Goal: Find specific page/section

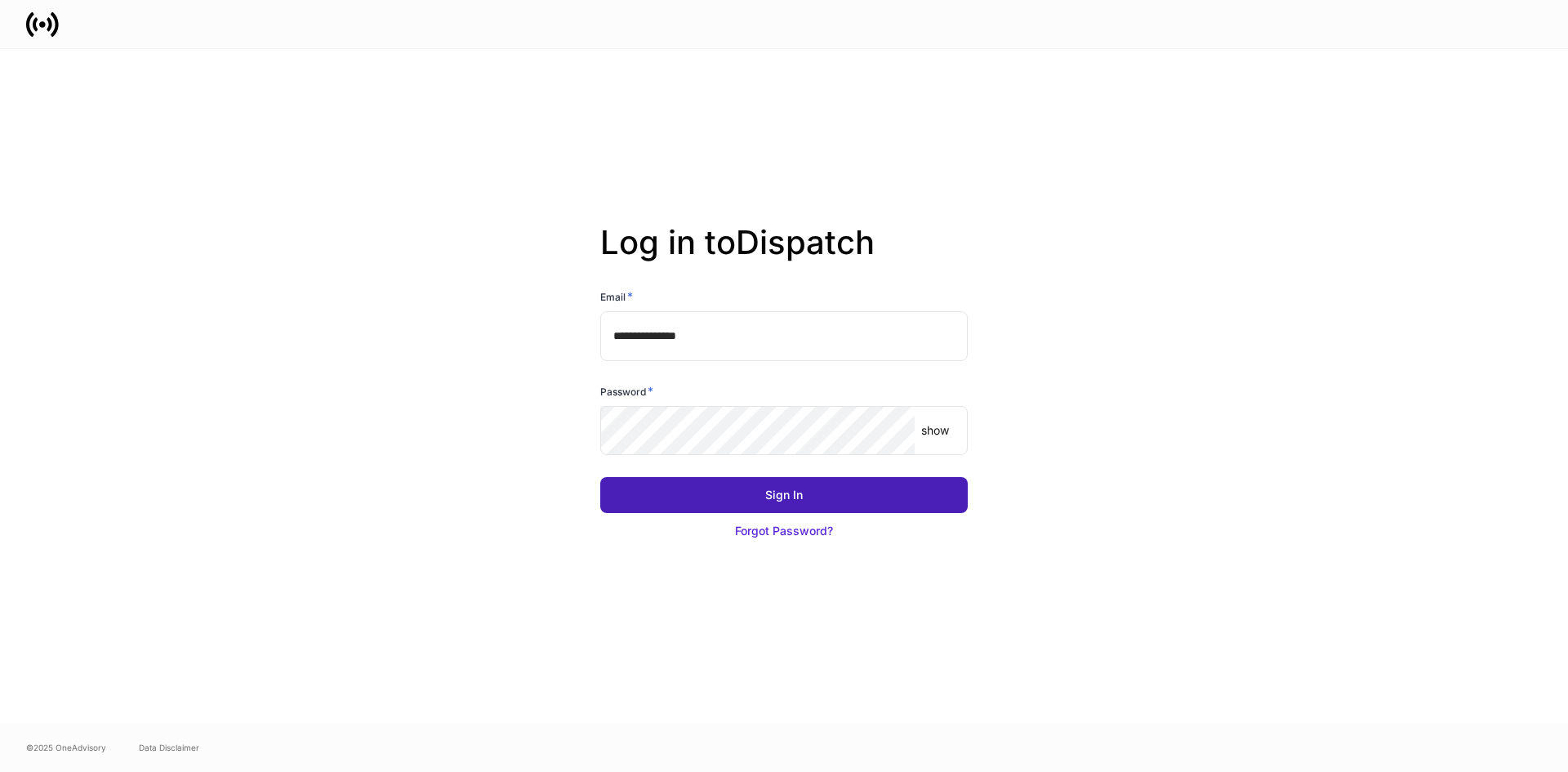
click at [802, 487] on div "Sign In" at bounding box center [784, 496] width 37 height 16
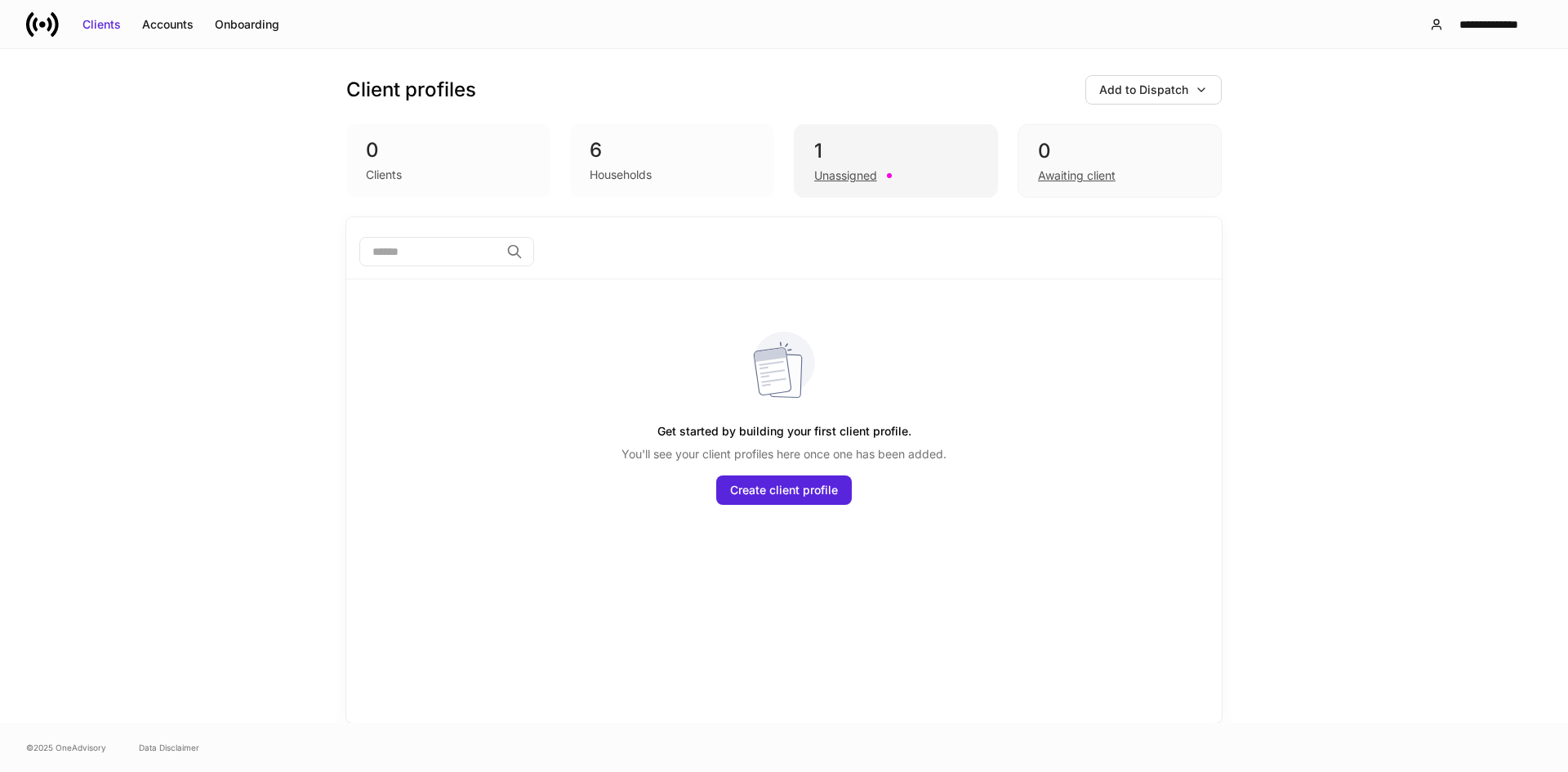
click at [862, 152] on div "1" at bounding box center [896, 151] width 163 height 26
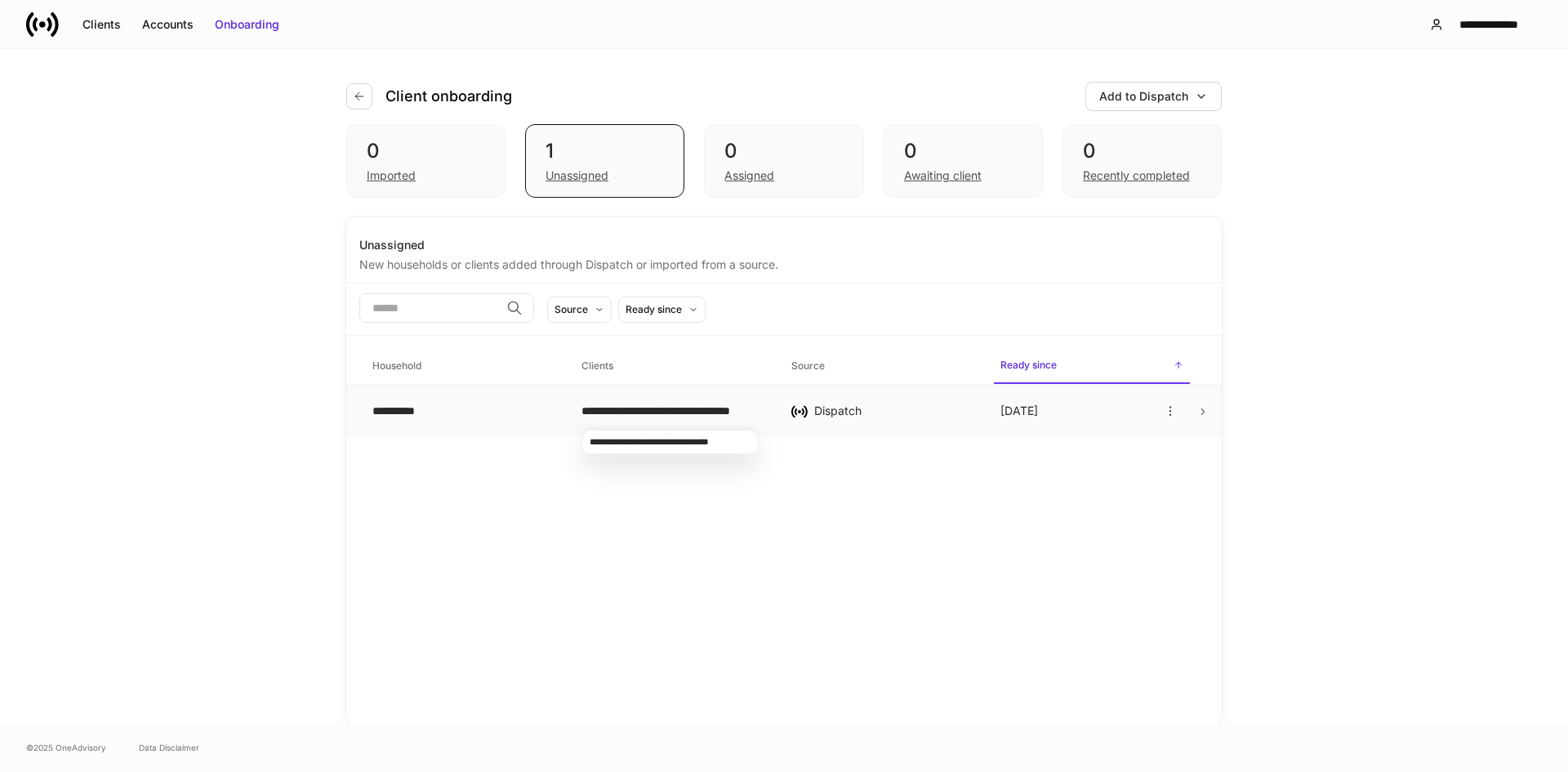
click at [652, 408] on div "**********" at bounding box center [672, 411] width 183 height 16
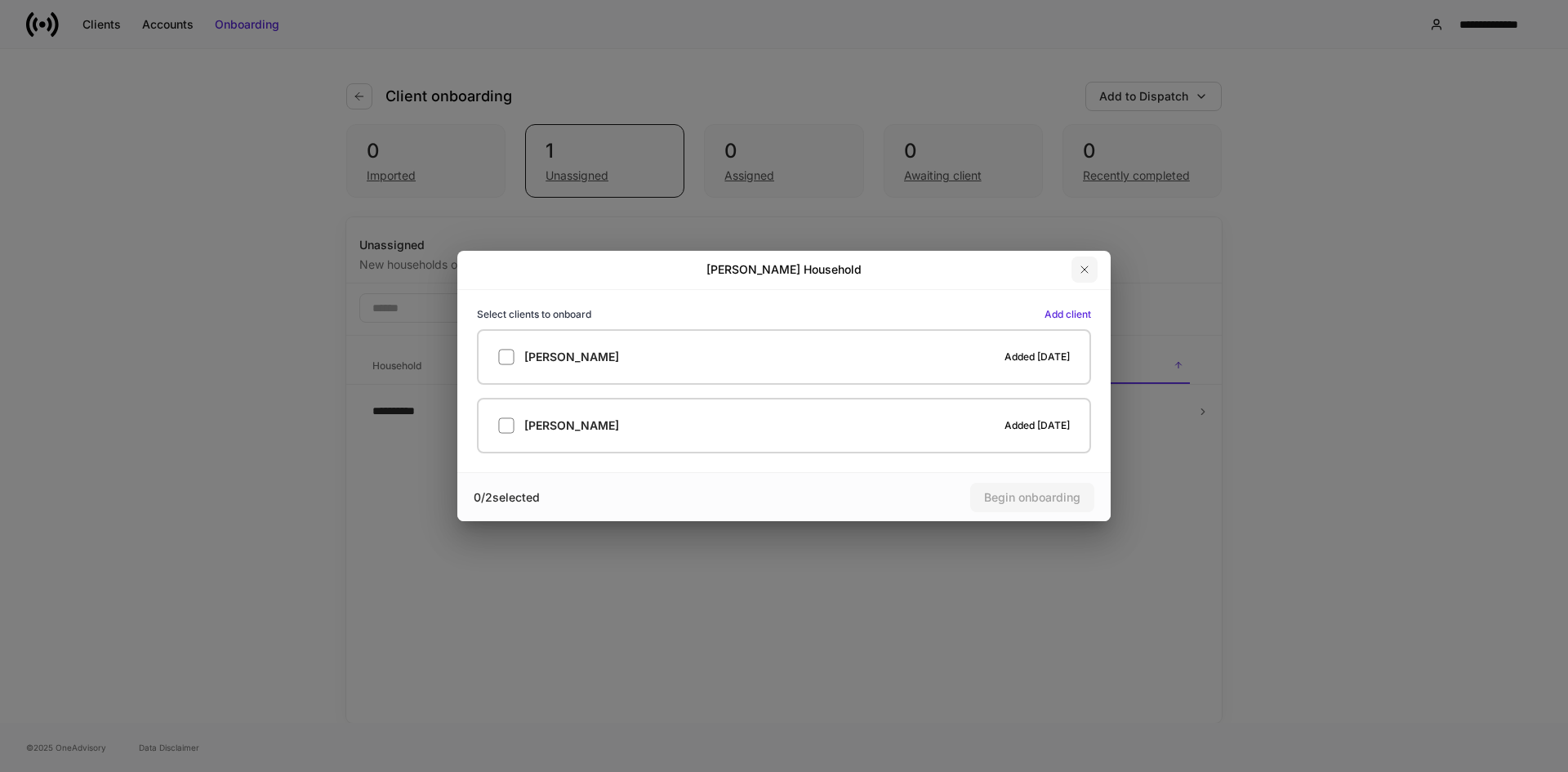
click at [1087, 267] on icon "button" at bounding box center [1084, 269] width 6 height 6
